Goal: Task Accomplishment & Management: Manage account settings

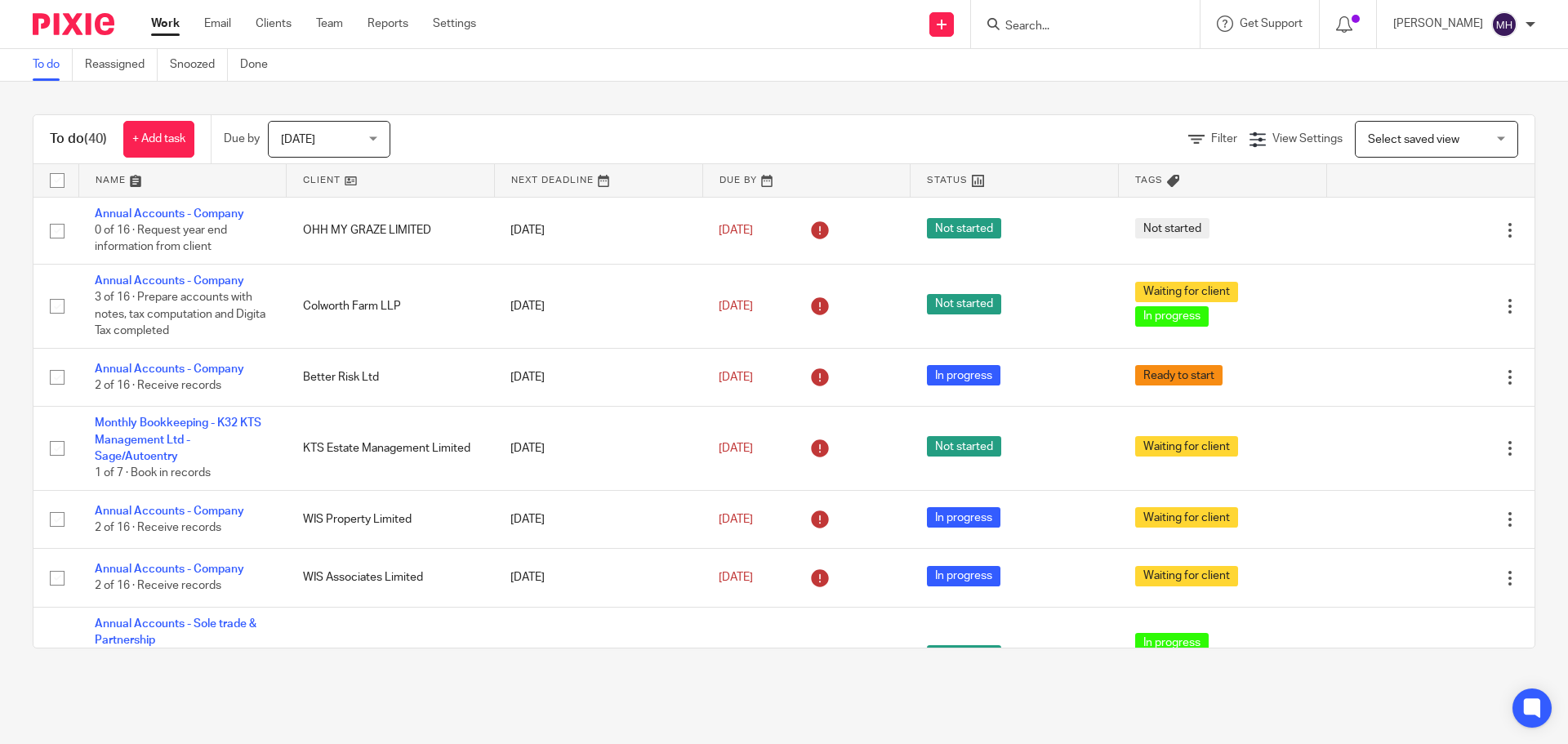
click at [1024, 25] on input "Search" at bounding box center [1077, 26] width 147 height 15
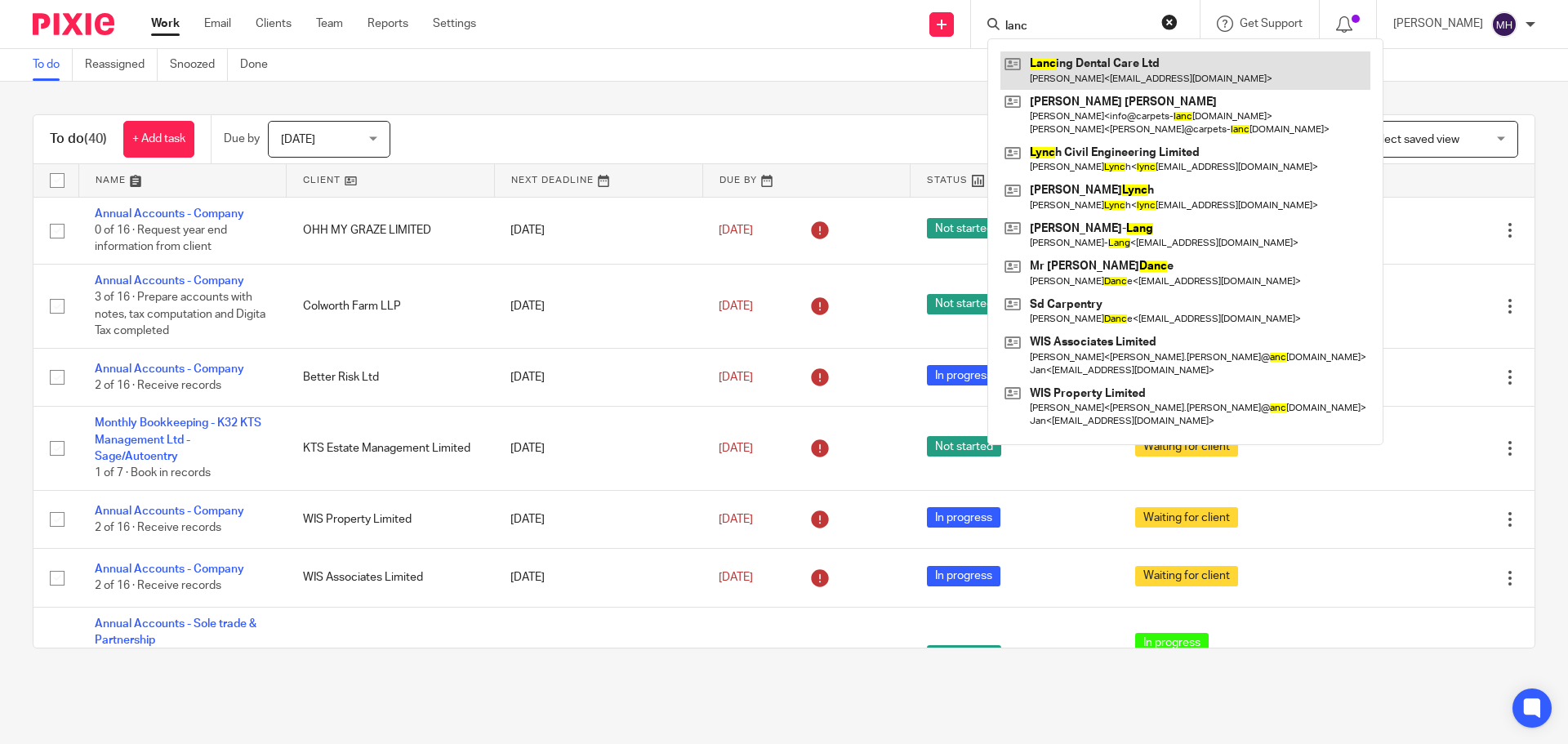
type input "lanc"
click at [1062, 73] on link at bounding box center [1185, 70] width 370 height 38
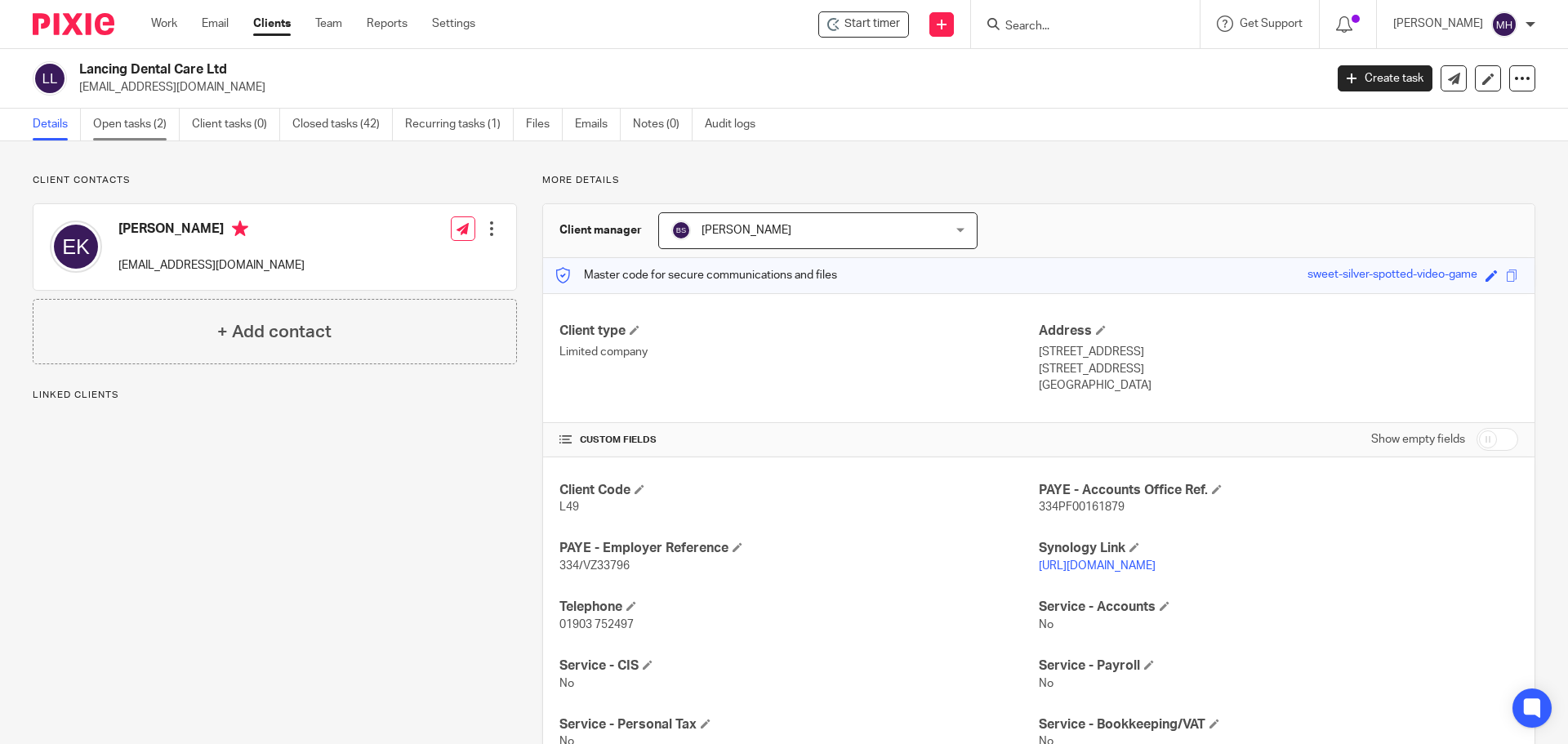
click at [129, 124] on link "Open tasks (2)" at bounding box center [136, 124] width 86 height 32
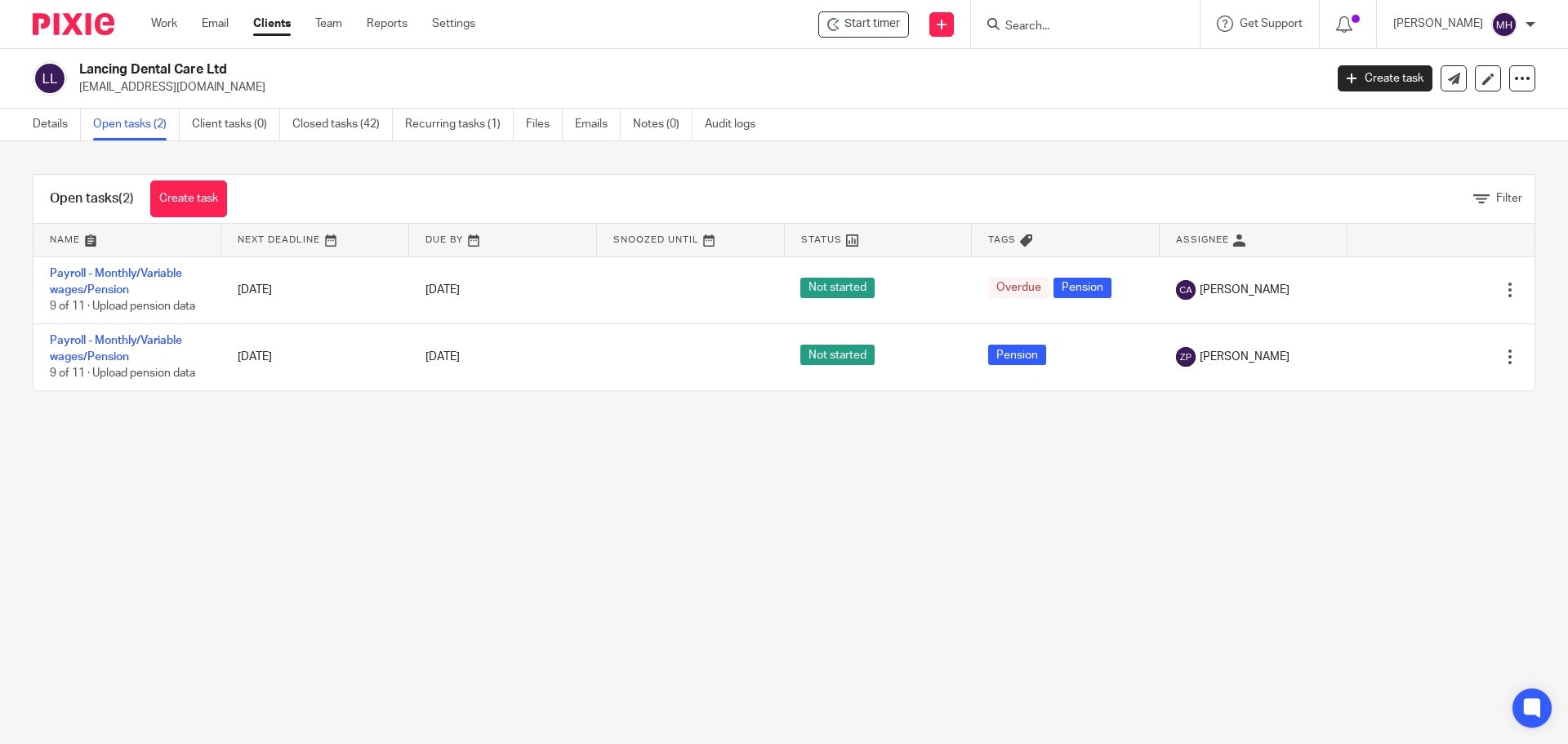
click at [1037, 26] on input "Search" at bounding box center [1077, 26] width 147 height 15
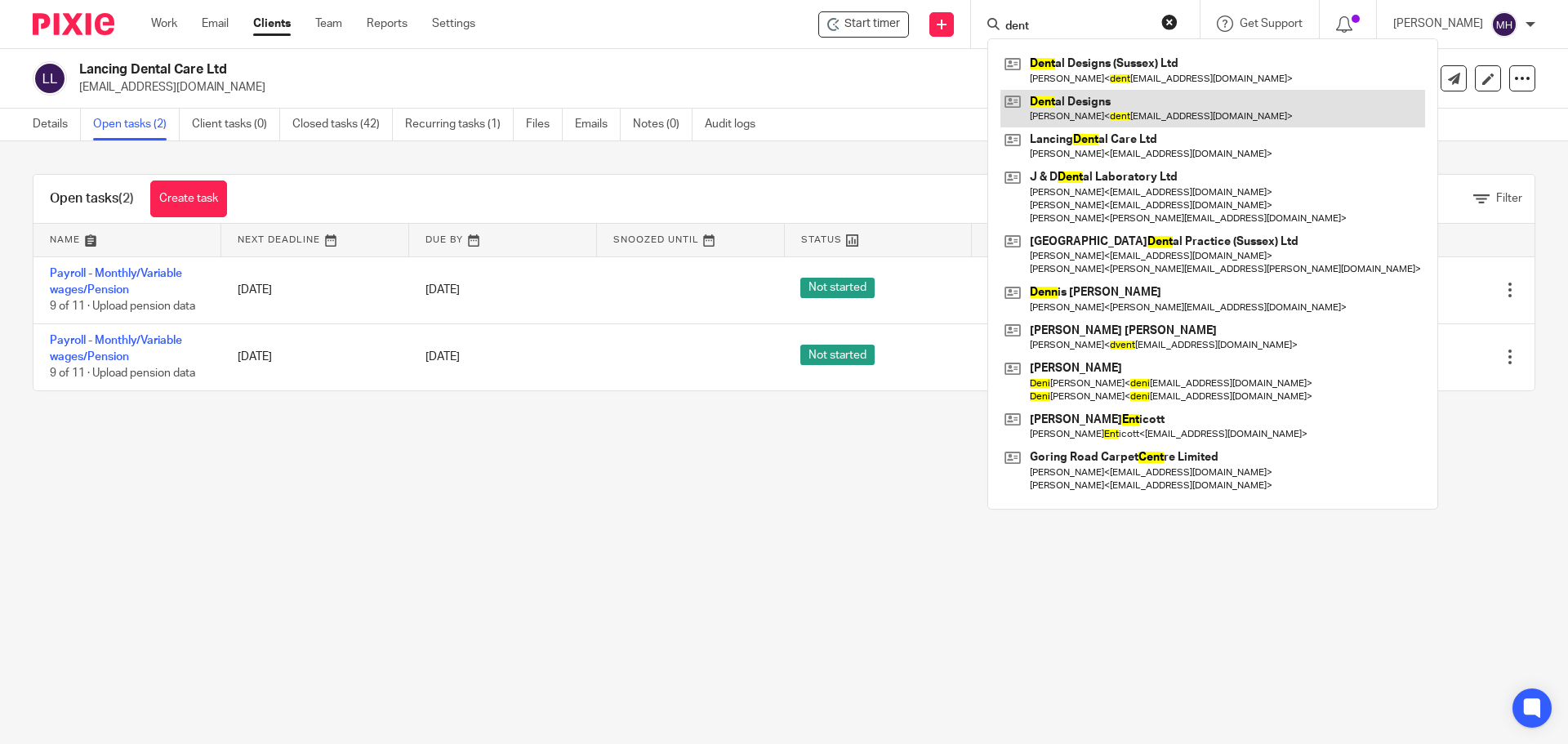
type input "dent"
click at [1098, 116] on link at bounding box center [1212, 108] width 424 height 38
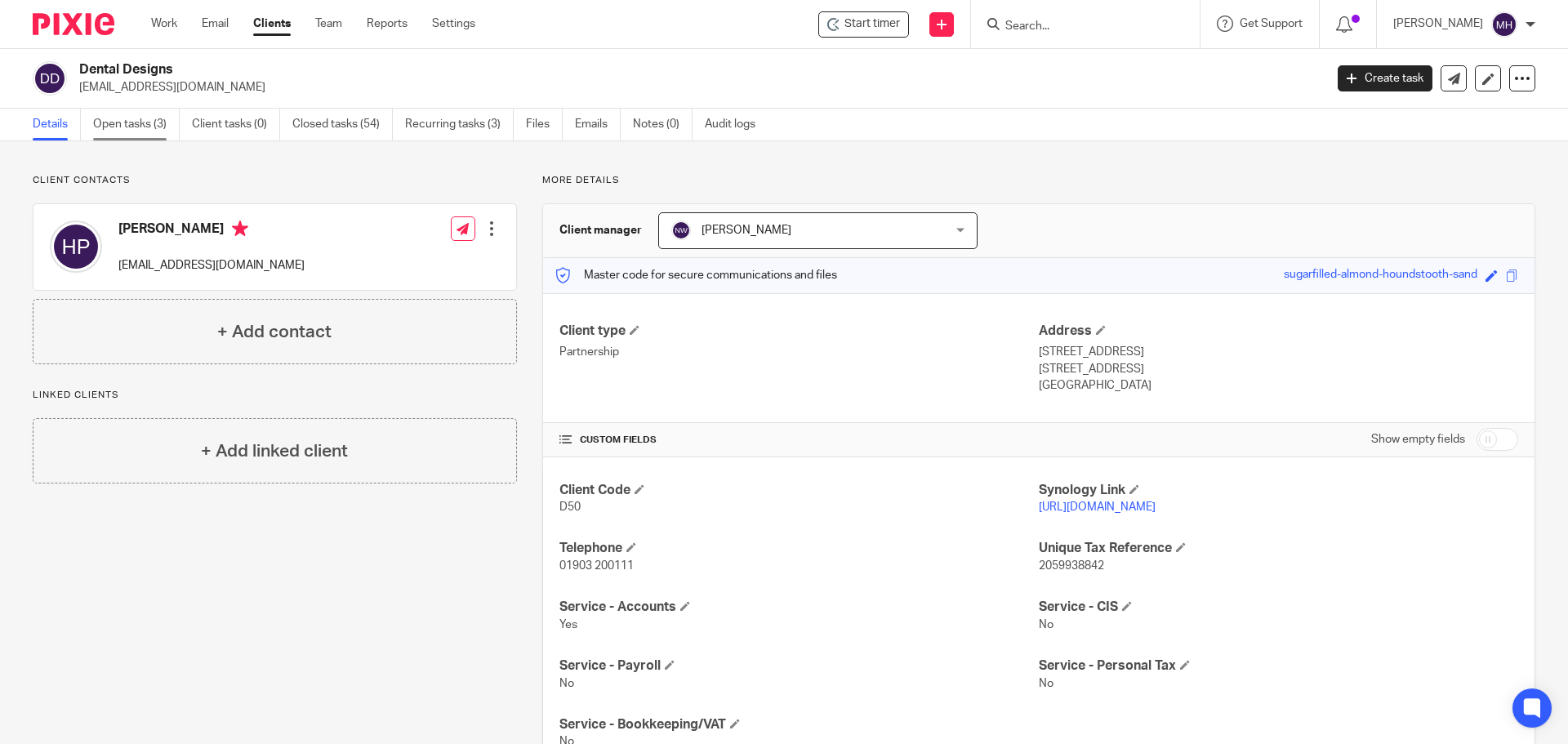
click at [109, 125] on link "Open tasks (3)" at bounding box center [136, 124] width 86 height 32
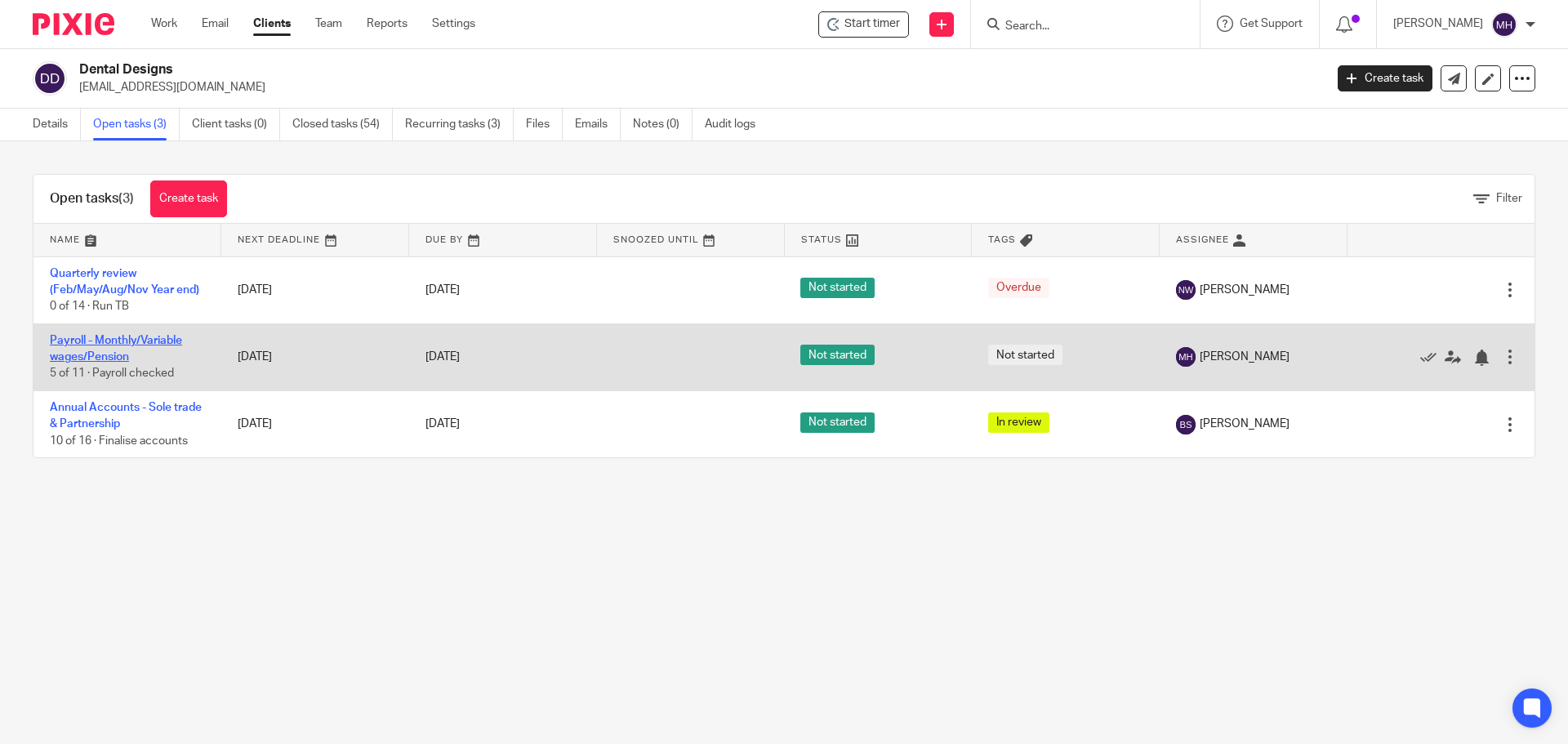
click at [106, 339] on link "Payroll - Monthly/Variable wages/Pension" at bounding box center [115, 348] width 132 height 28
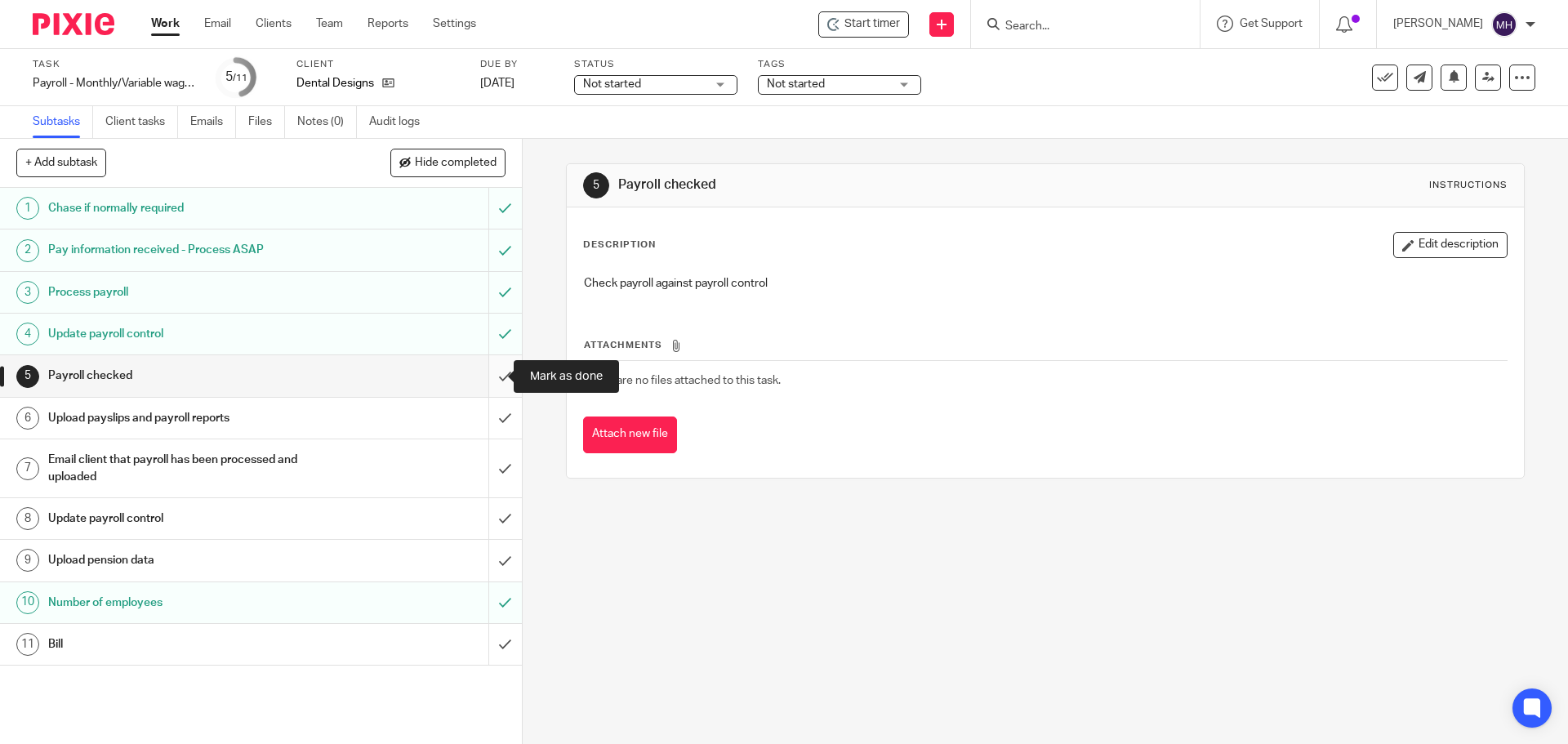
click at [490, 373] on input "submit" at bounding box center [261, 376] width 521 height 41
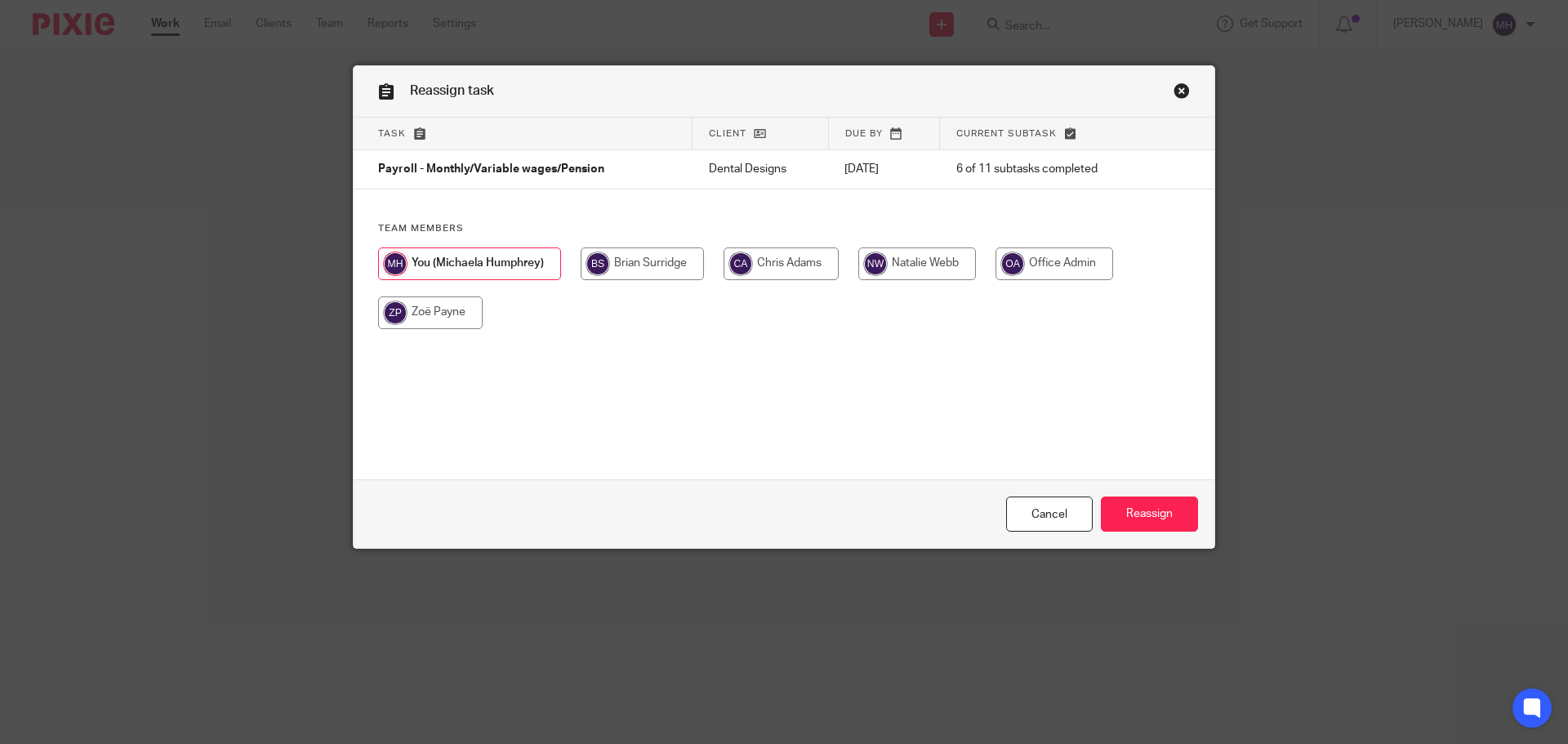
click at [435, 308] on input "radio" at bounding box center [430, 313] width 105 height 33
radio input "true"
click at [1159, 512] on input "Reassign" at bounding box center [1149, 513] width 97 height 35
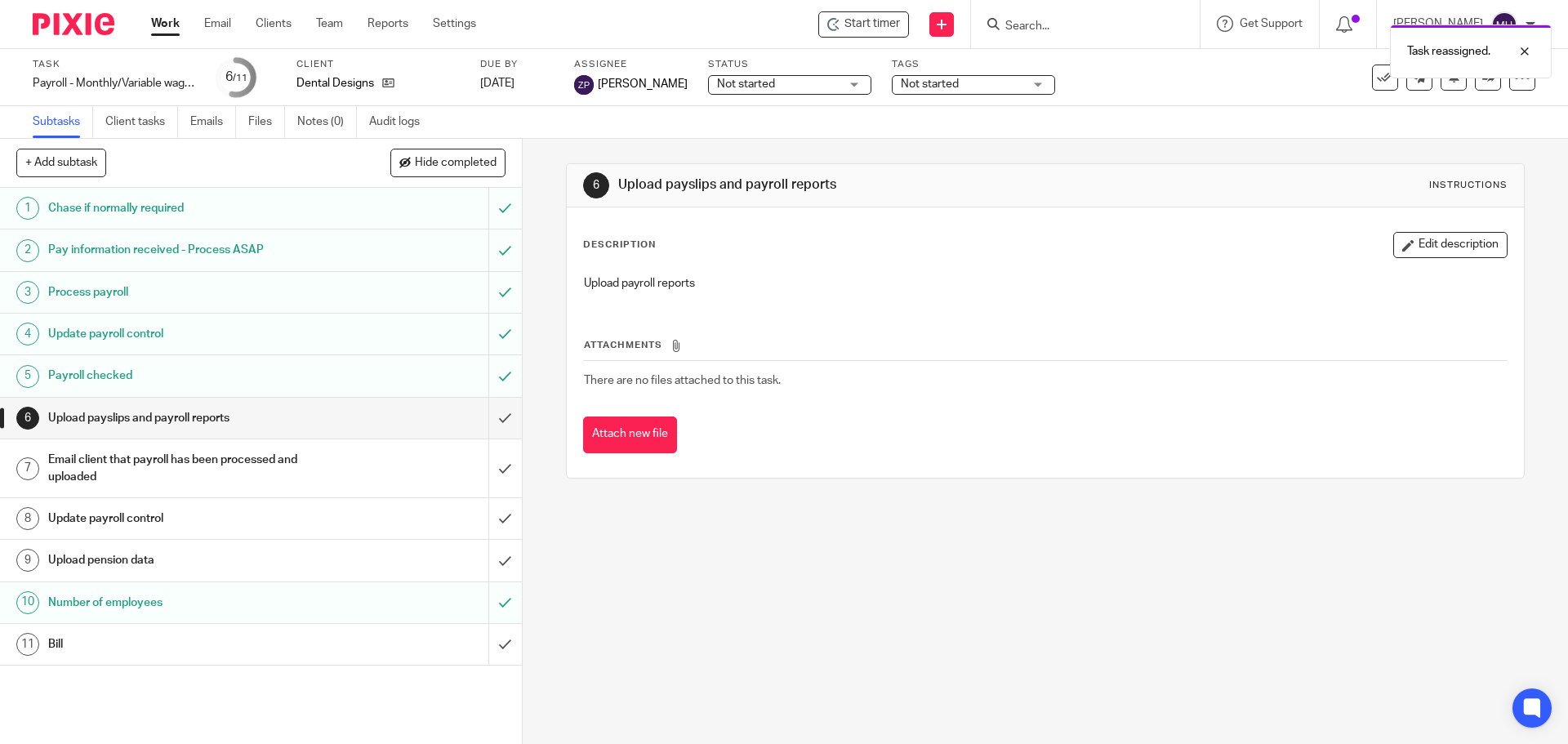
click at [166, 25] on link "Work" at bounding box center [165, 23] width 28 height 16
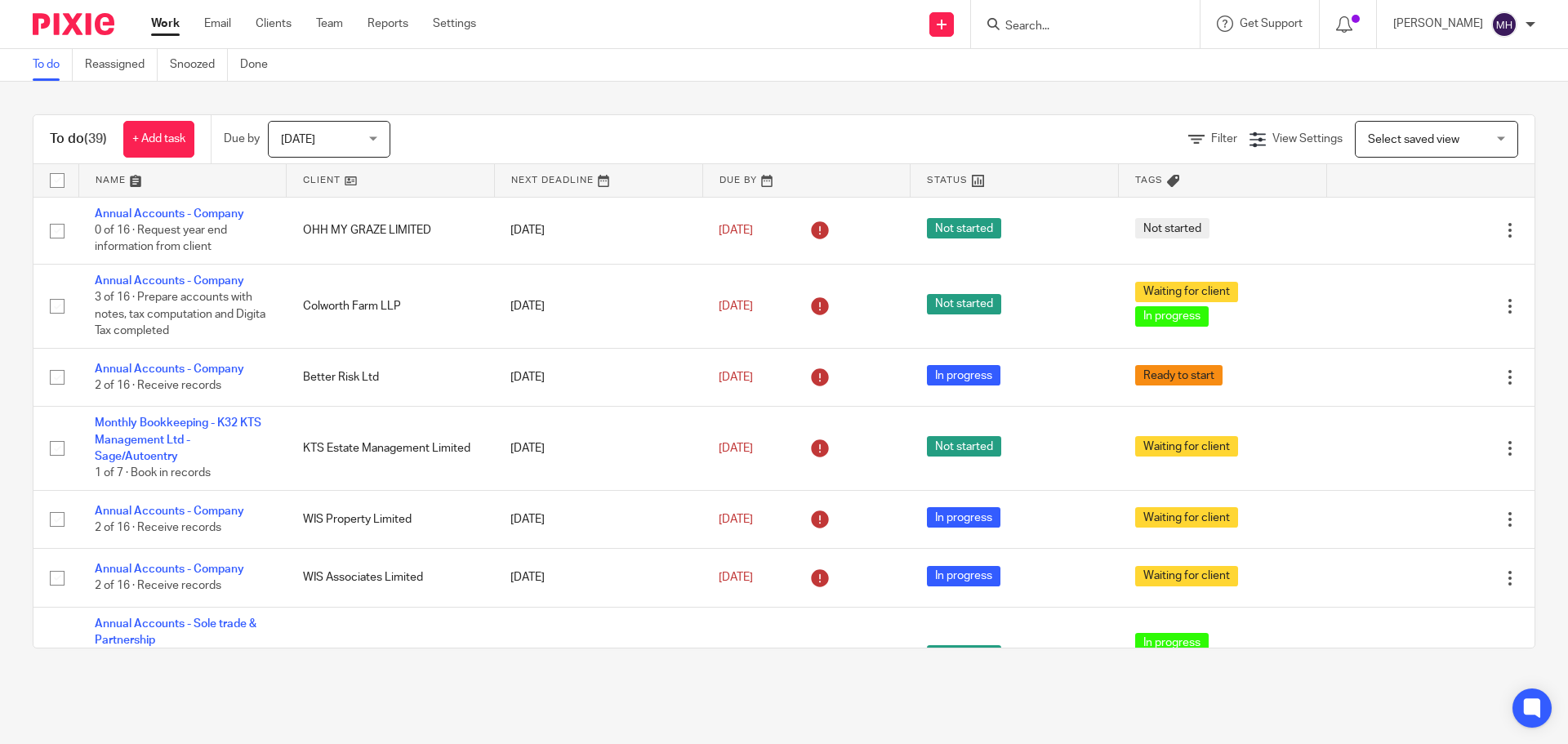
click at [1010, 28] on input "Search" at bounding box center [1077, 26] width 147 height 15
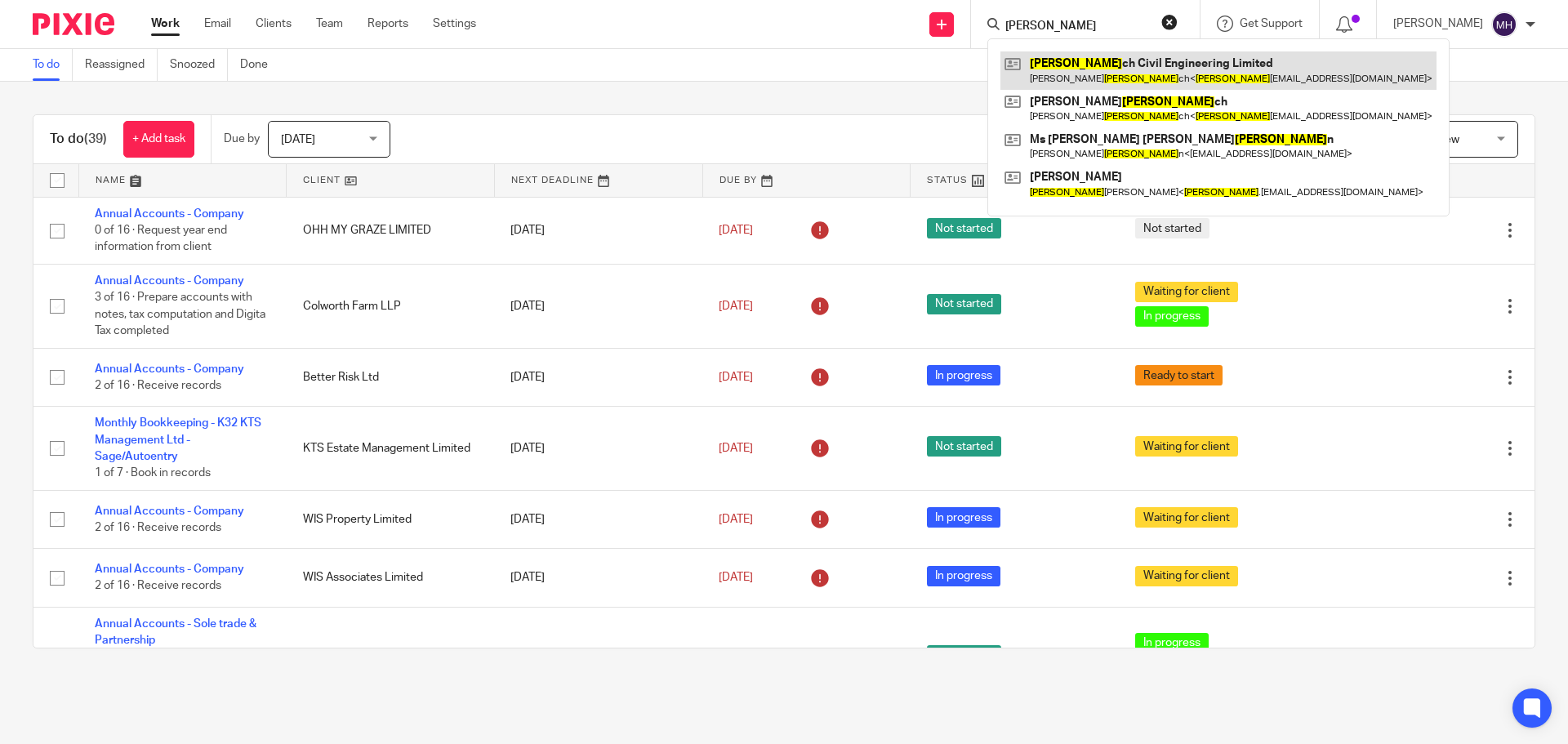
type input "lyn"
click at [1091, 78] on link at bounding box center [1218, 70] width 436 height 38
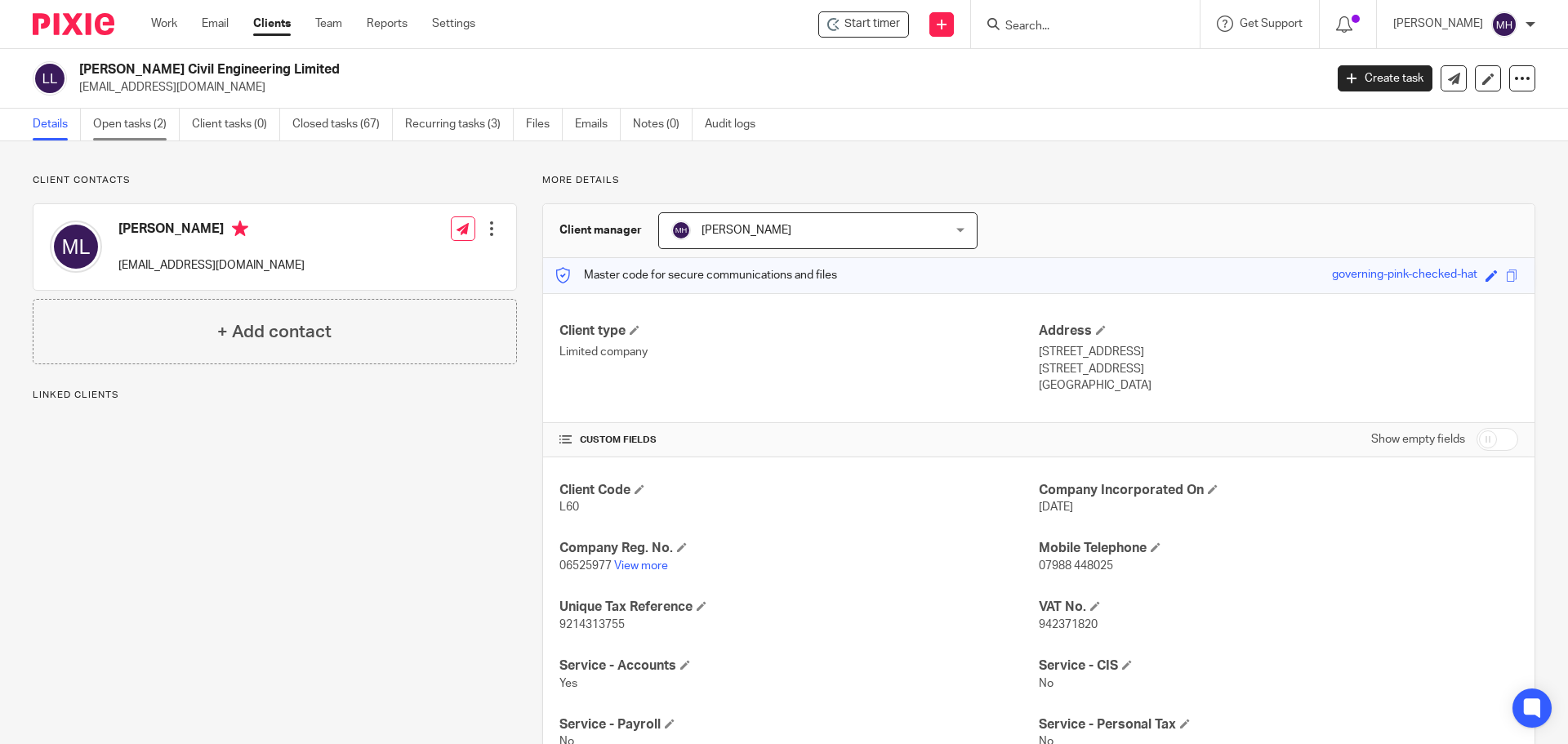
click at [132, 128] on link "Open tasks (2)" at bounding box center [136, 124] width 86 height 32
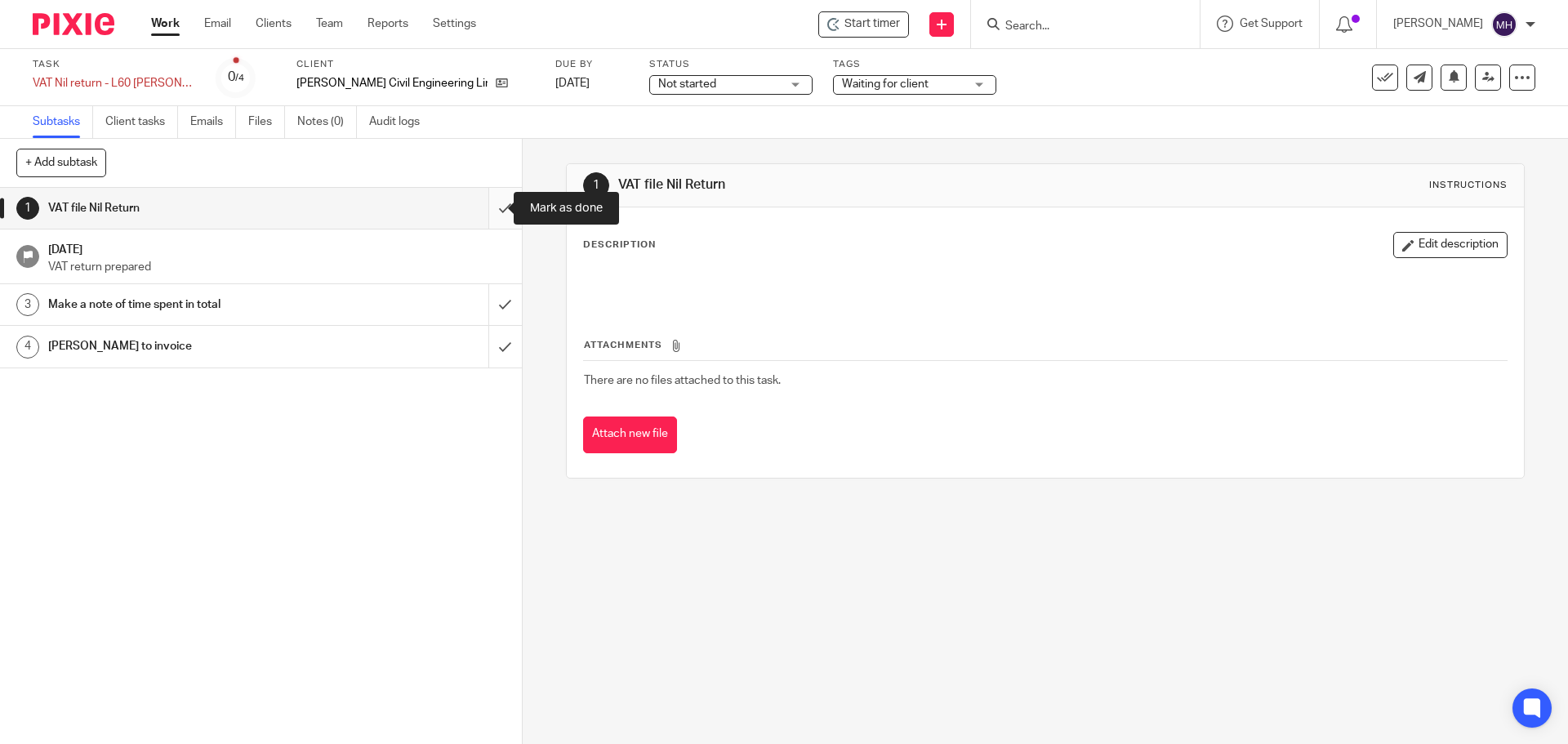
click at [492, 211] on input "submit" at bounding box center [261, 208] width 521 height 41
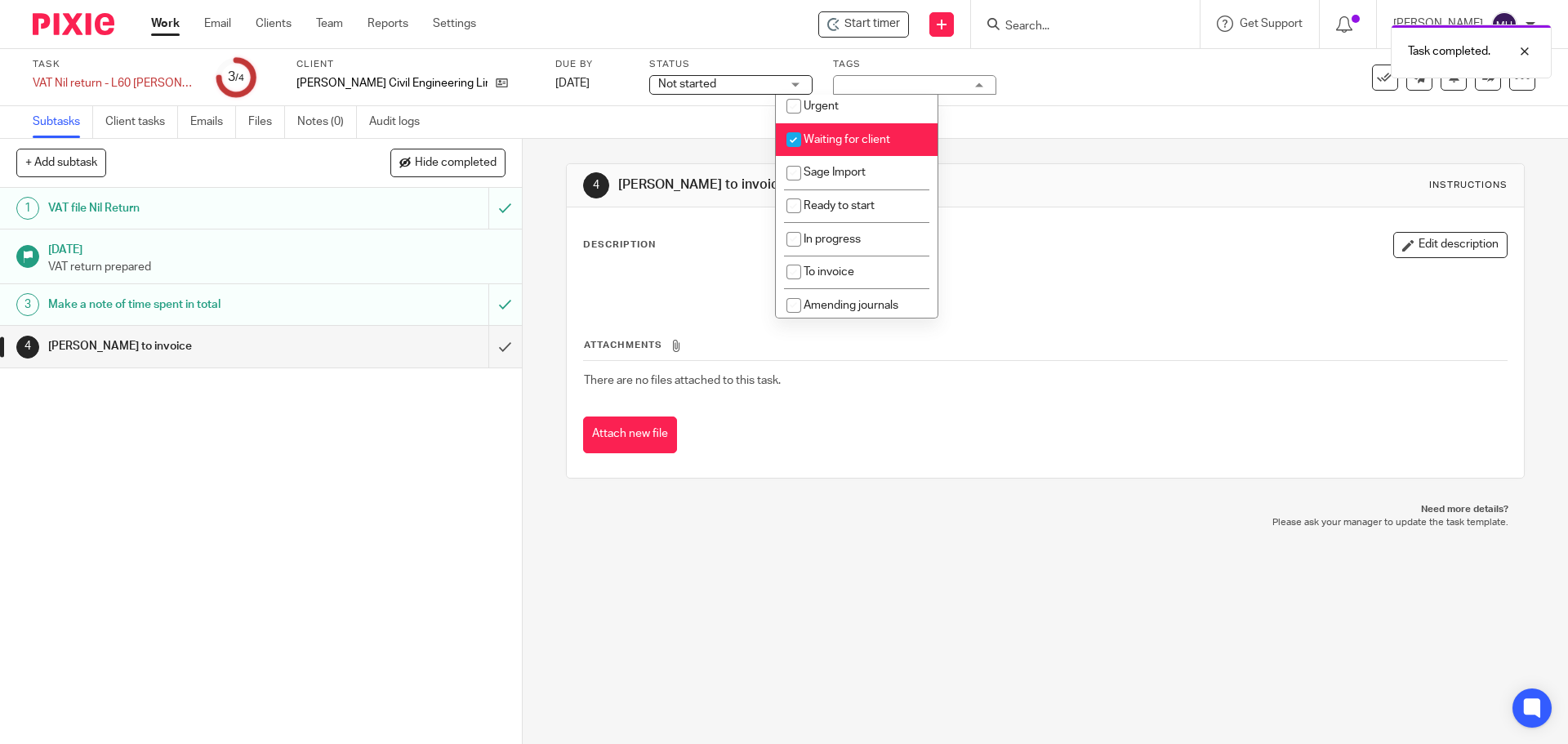
scroll to position [207, 0]
click at [896, 133] on li "Waiting for client" at bounding box center [856, 136] width 162 height 34
checkbox input "false"
click at [902, 267] on li "To invoice" at bounding box center [856, 268] width 162 height 34
checkbox input "true"
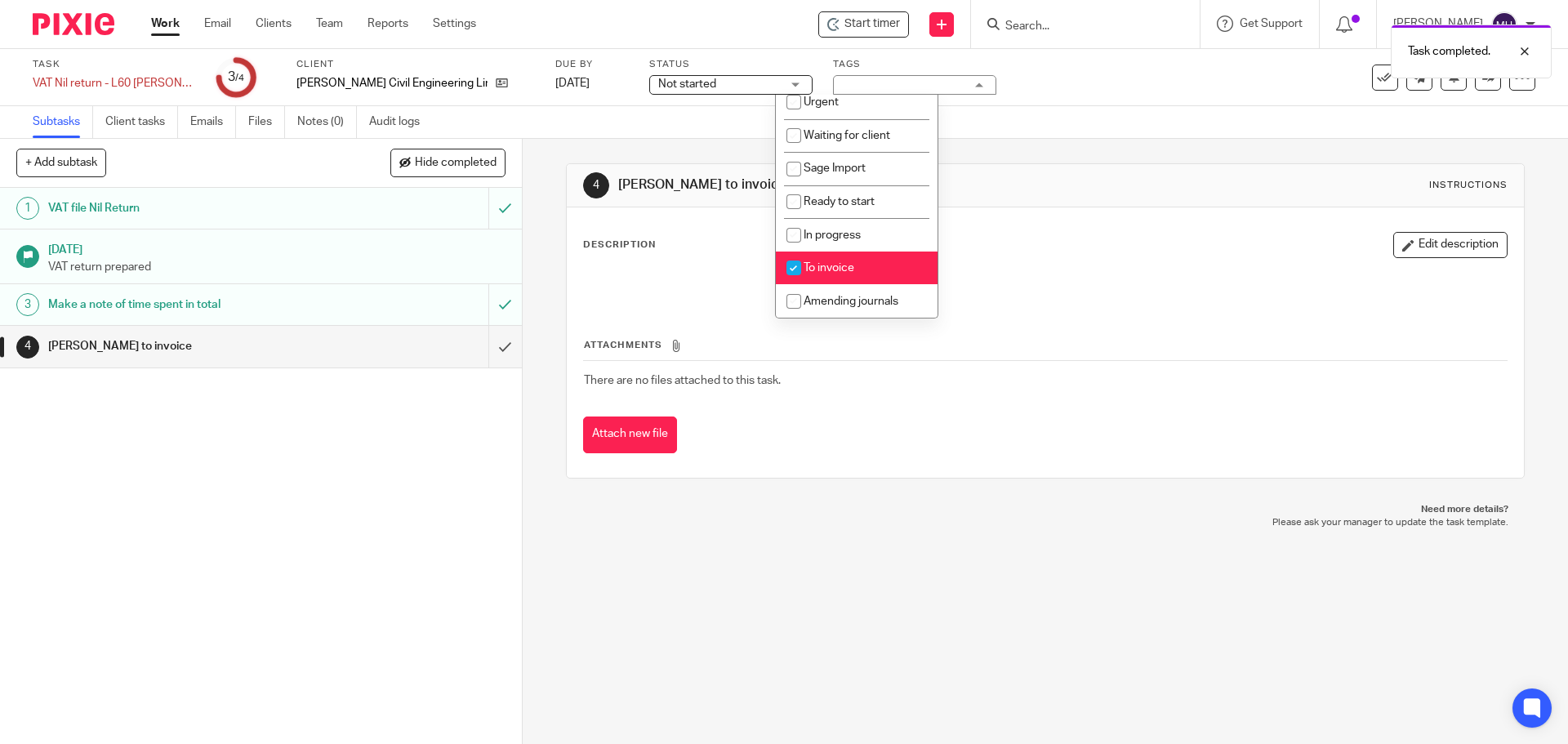
click at [1002, 202] on div "4 Brian Surridge to invoice Instructions" at bounding box center [1045, 185] width 956 height 44
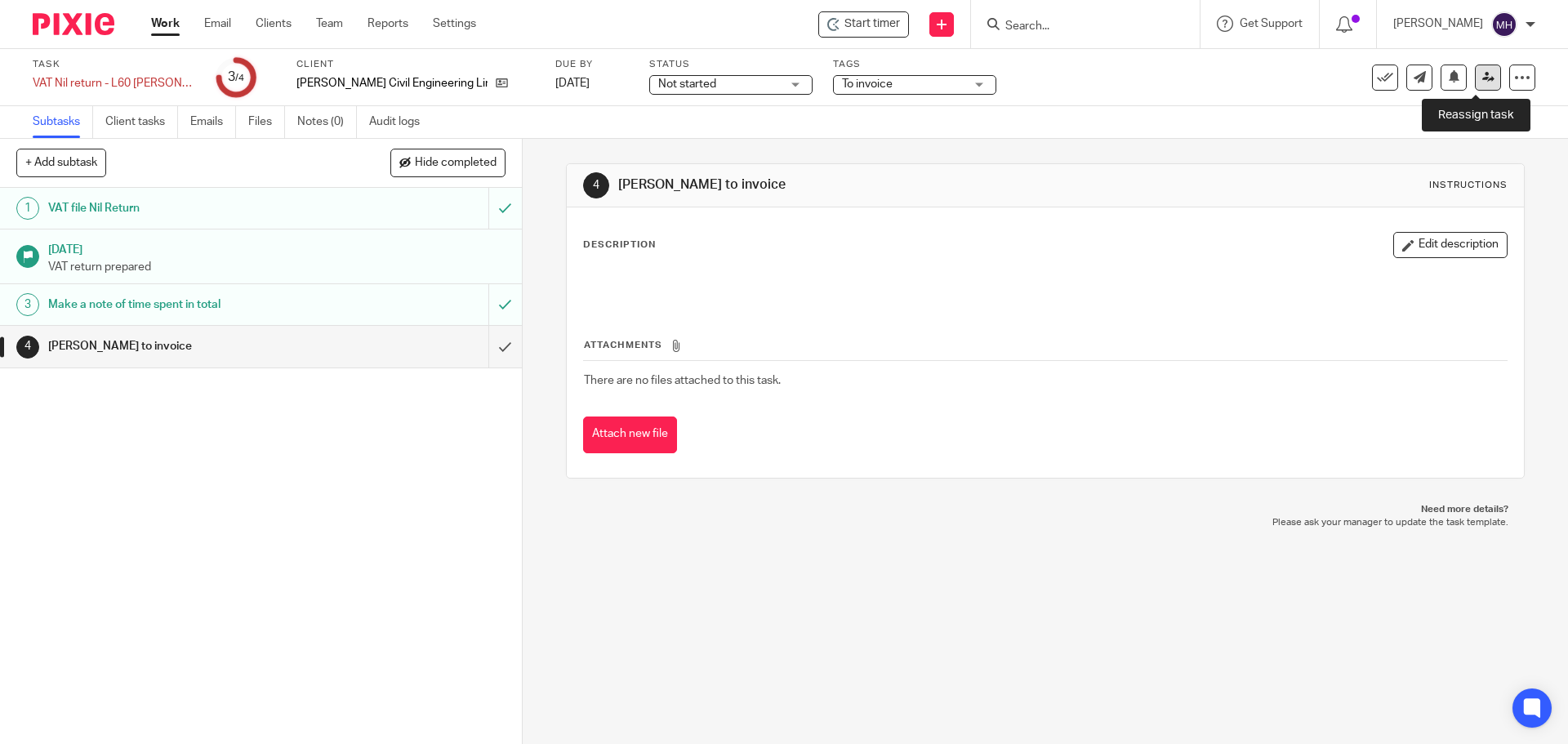
click at [1475, 86] on link at bounding box center [1488, 78] width 26 height 26
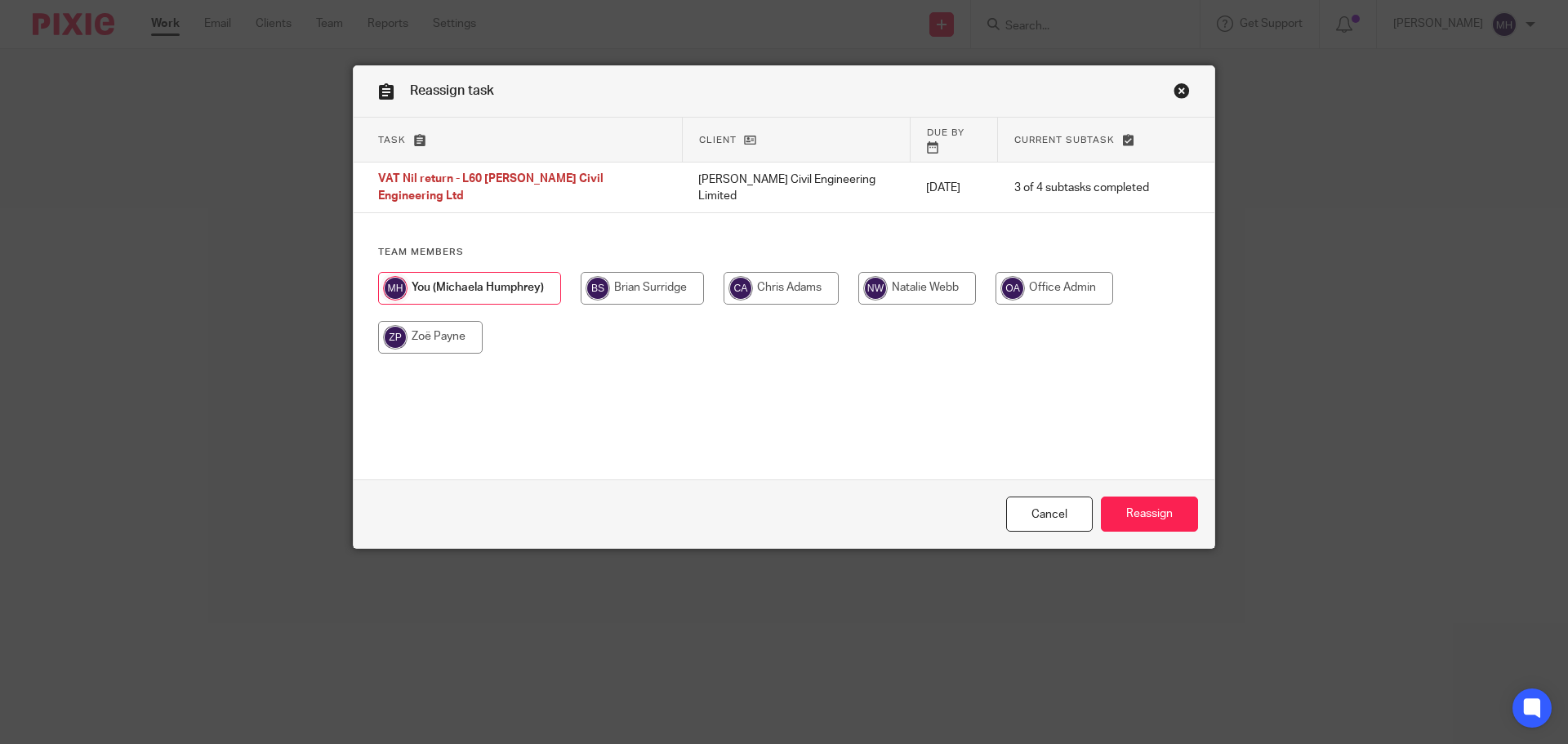
click at [642, 272] on input "radio" at bounding box center [642, 289] width 123 height 33
radio input "true"
click at [1144, 513] on input "Reassign" at bounding box center [1149, 513] width 97 height 35
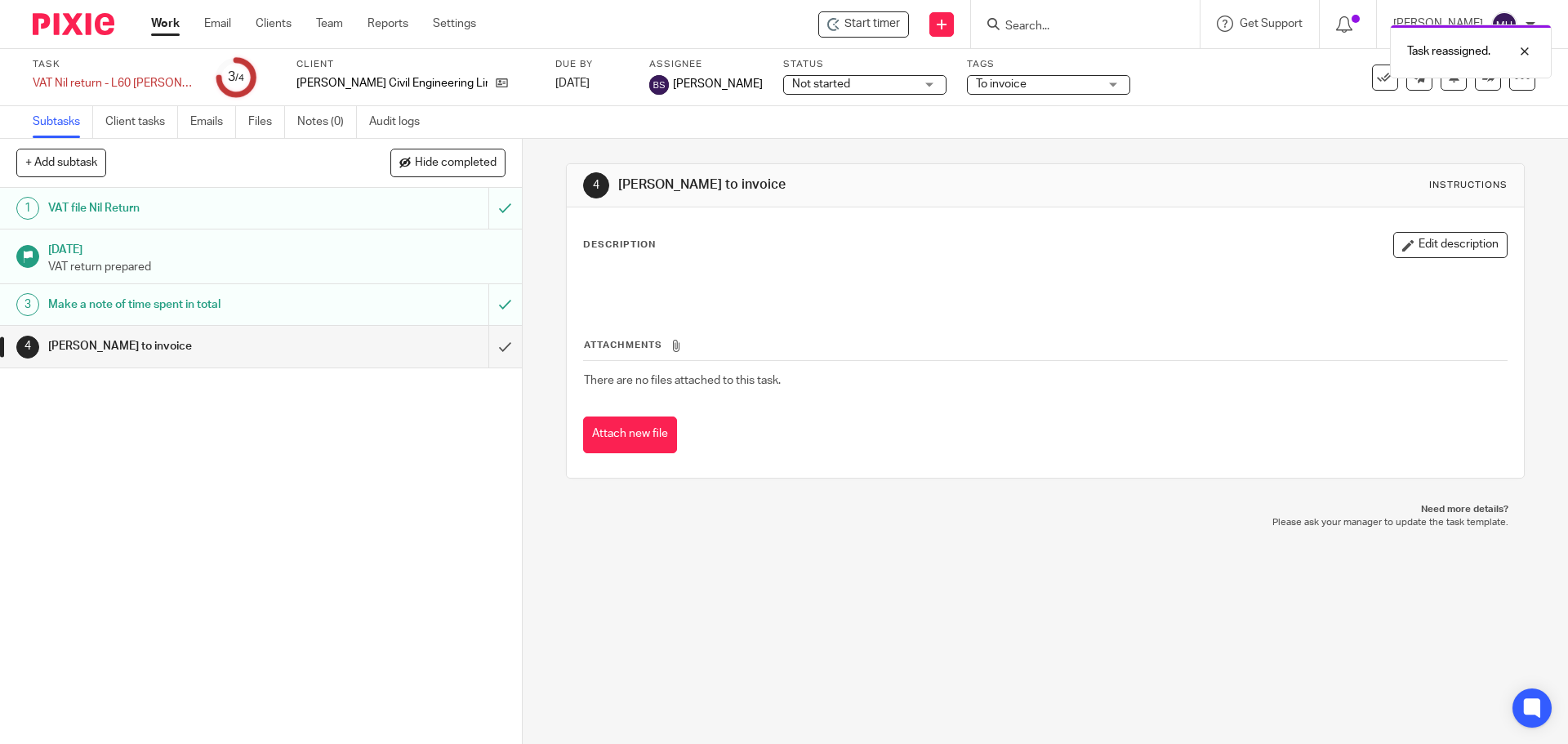
click at [156, 28] on link "Work" at bounding box center [165, 23] width 28 height 16
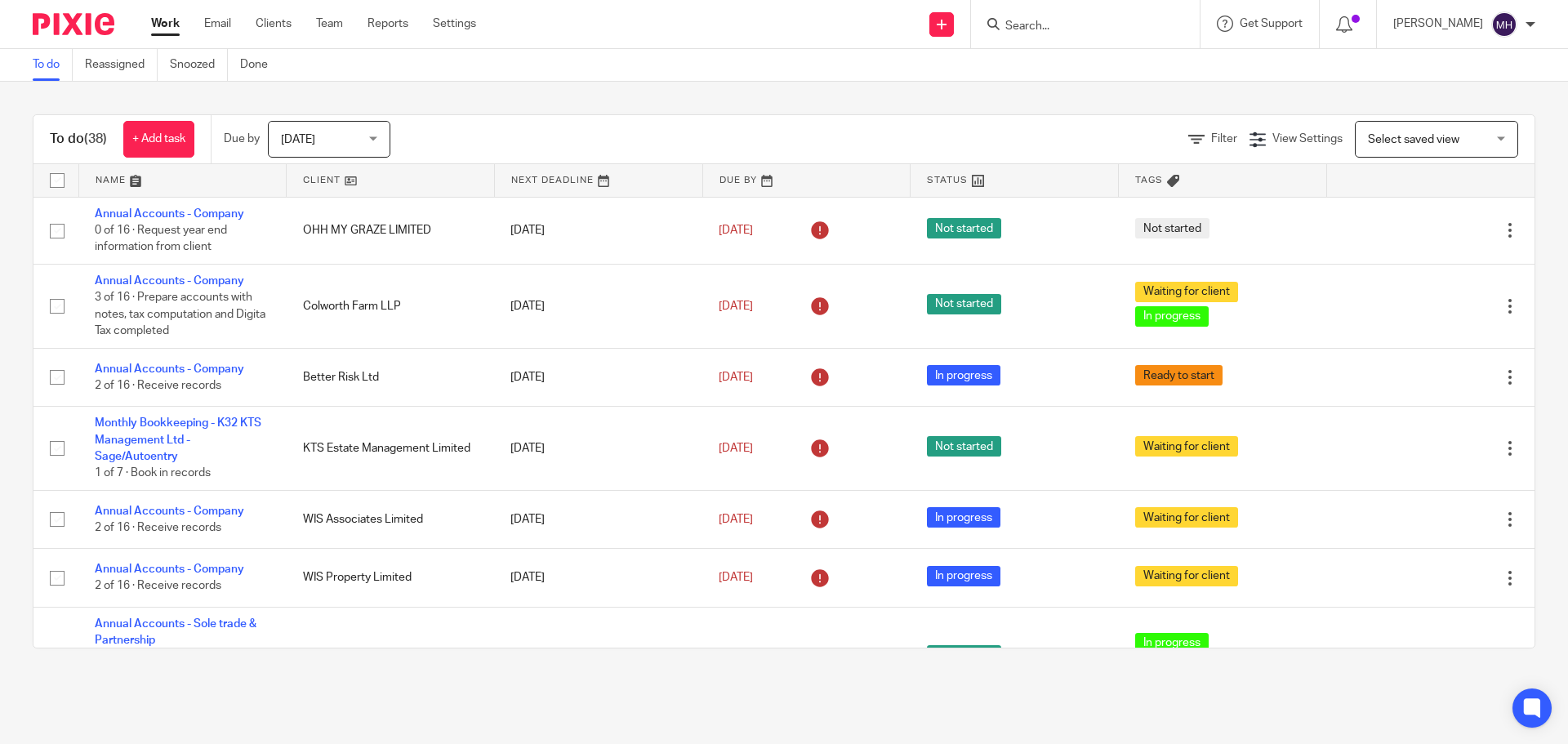
click at [1019, 26] on input "Search" at bounding box center [1077, 26] width 147 height 15
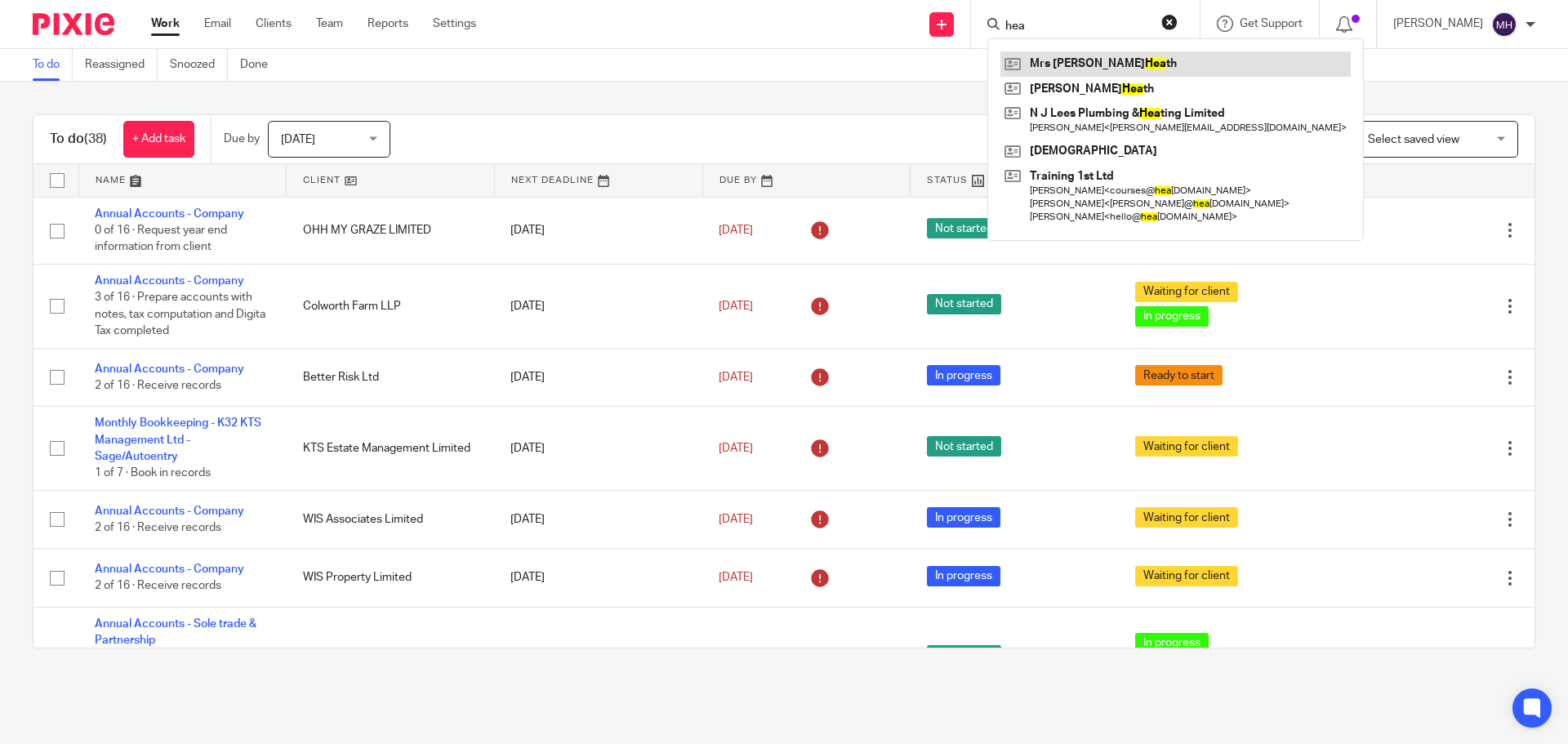
type input "hea"
click at [1062, 66] on link at bounding box center [1175, 63] width 350 height 24
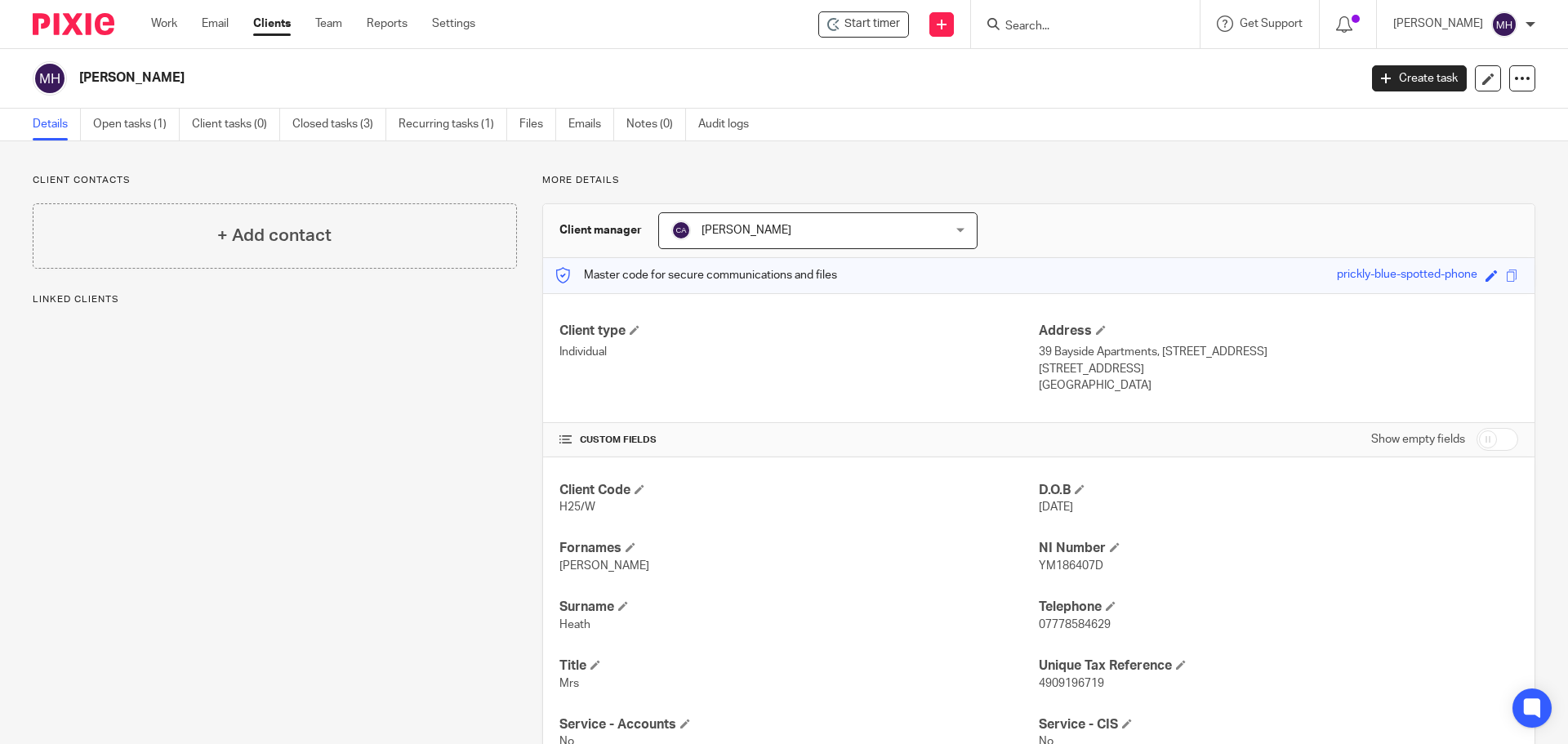
click at [128, 124] on link "Open tasks (1)" at bounding box center [136, 124] width 86 height 32
